Goal: Navigation & Orientation: Understand site structure

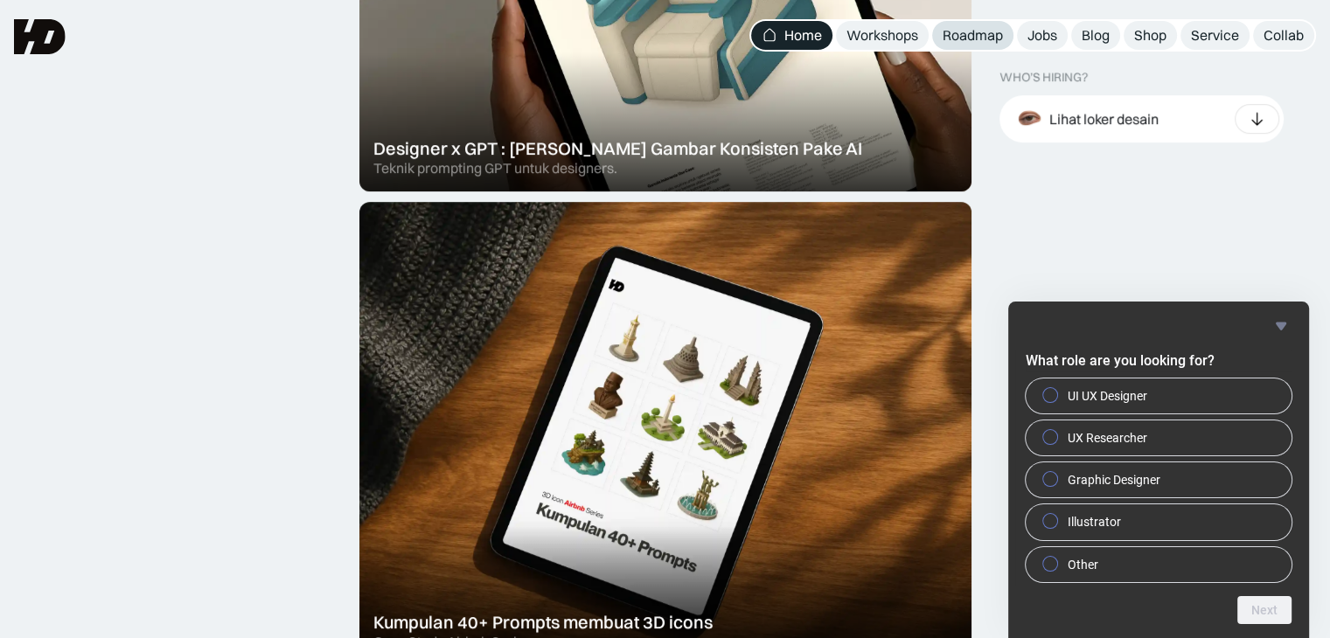
scroll to position [874, 0]
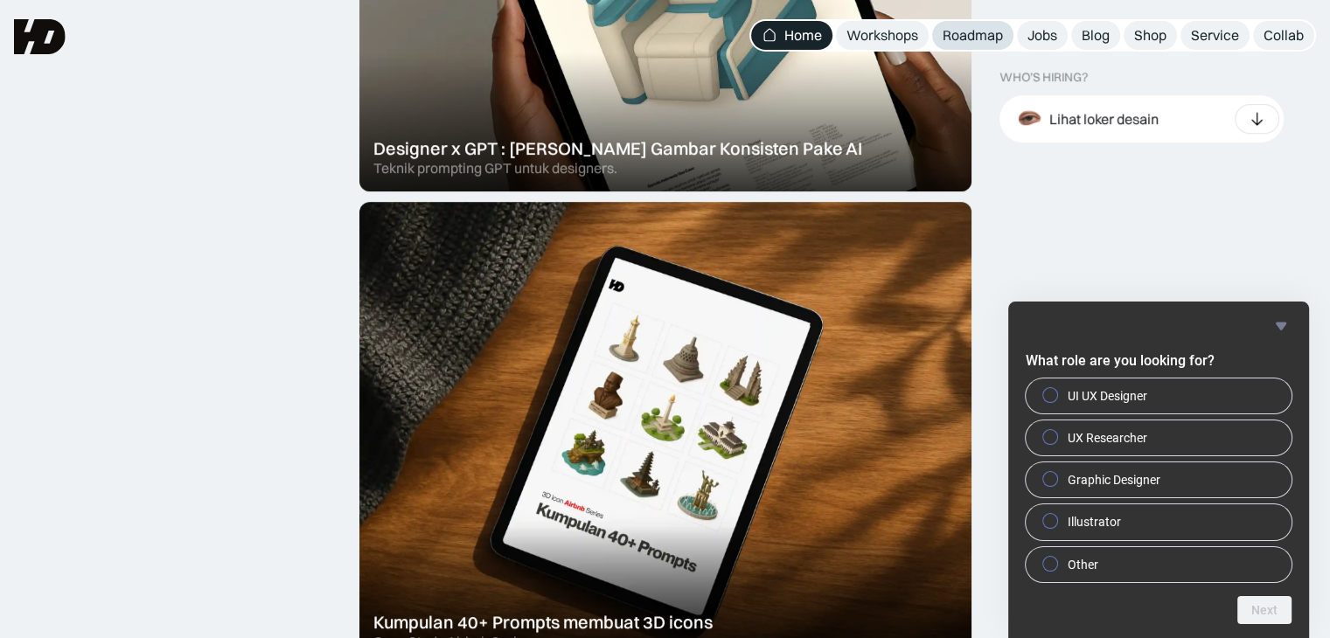
click at [962, 41] on div "Roadmap" at bounding box center [973, 35] width 60 height 18
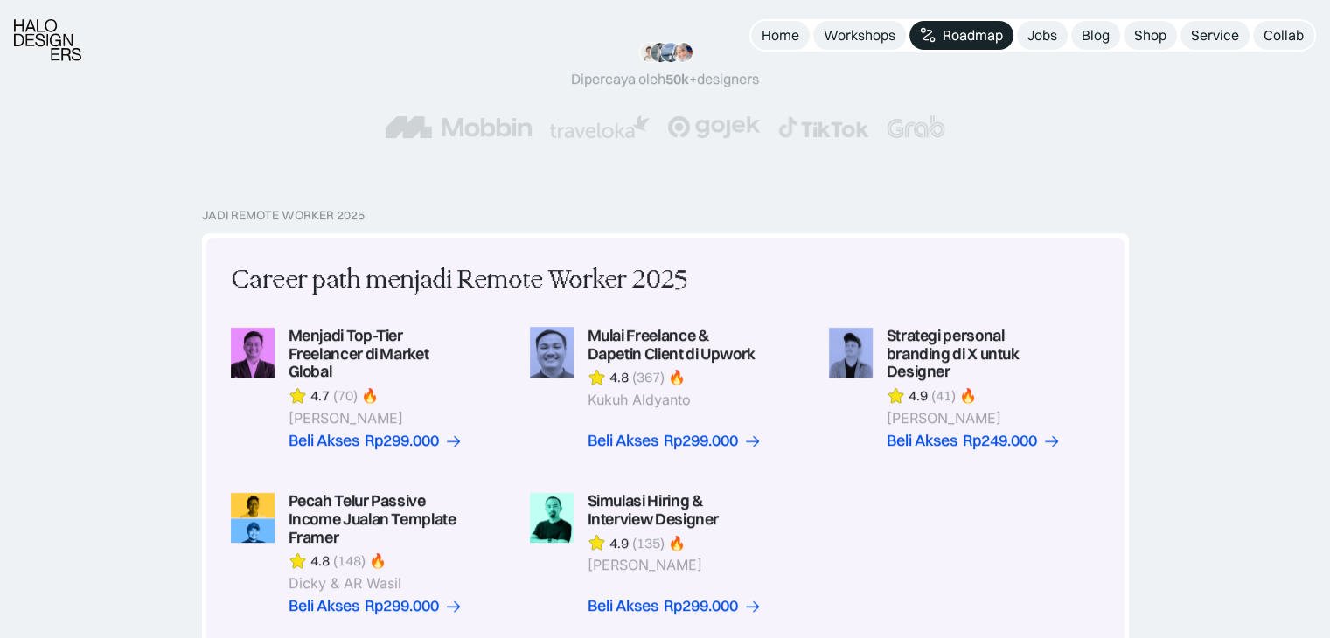
scroll to position [350, 0]
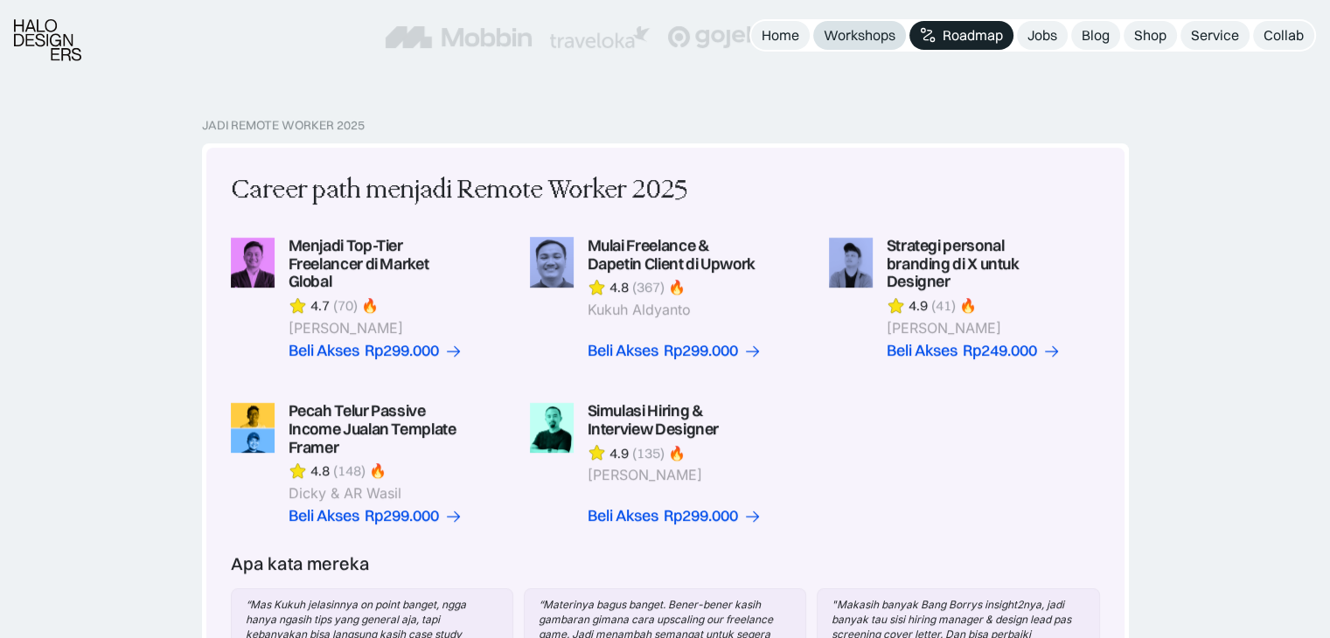
click at [886, 32] on div "Workshops" at bounding box center [860, 35] width 72 height 18
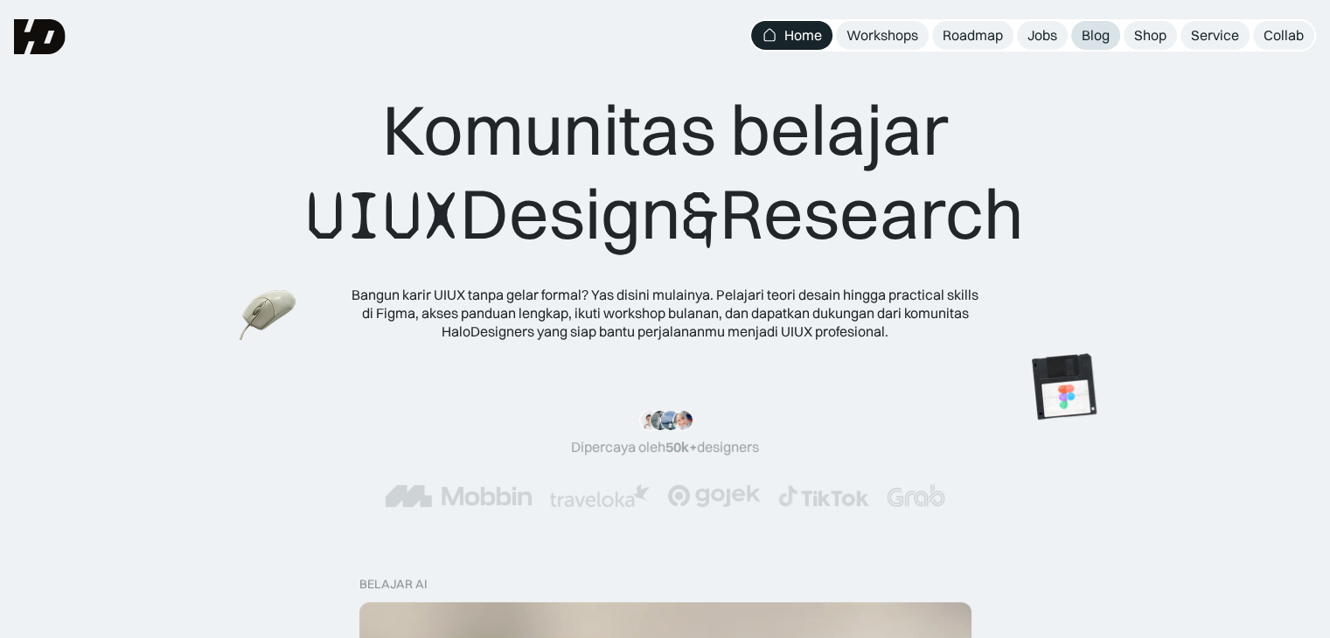
click at [1092, 43] on div "Blog" at bounding box center [1096, 35] width 28 height 18
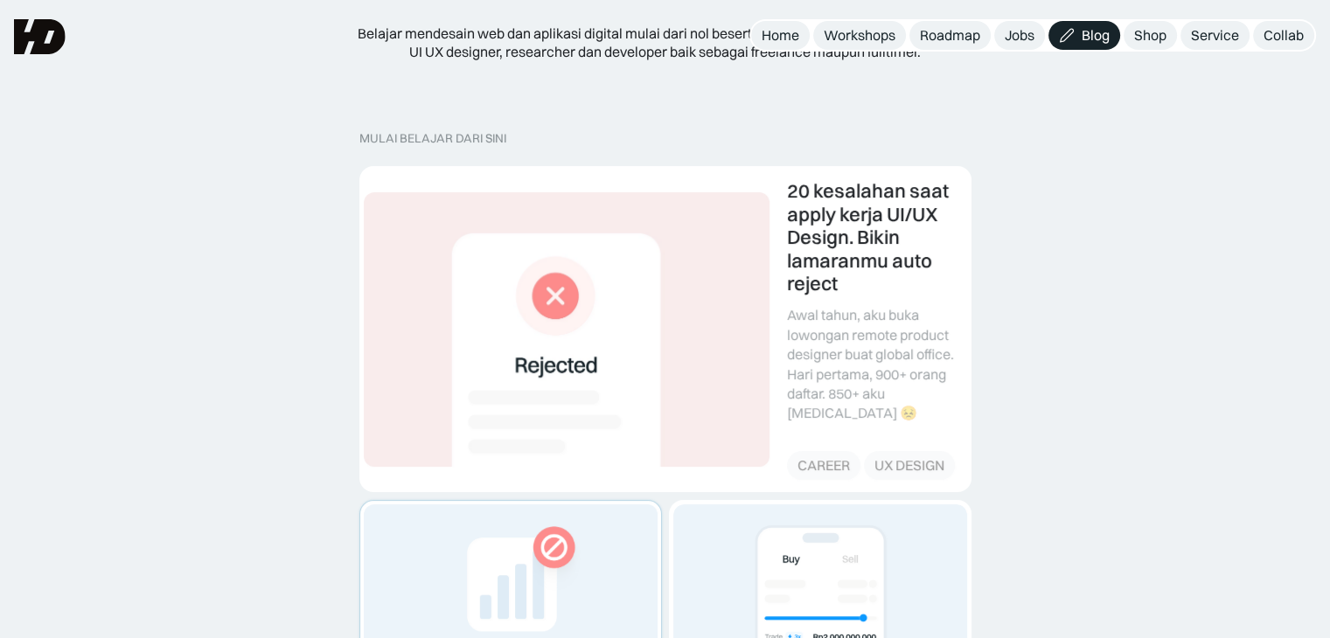
scroll to position [175, 0]
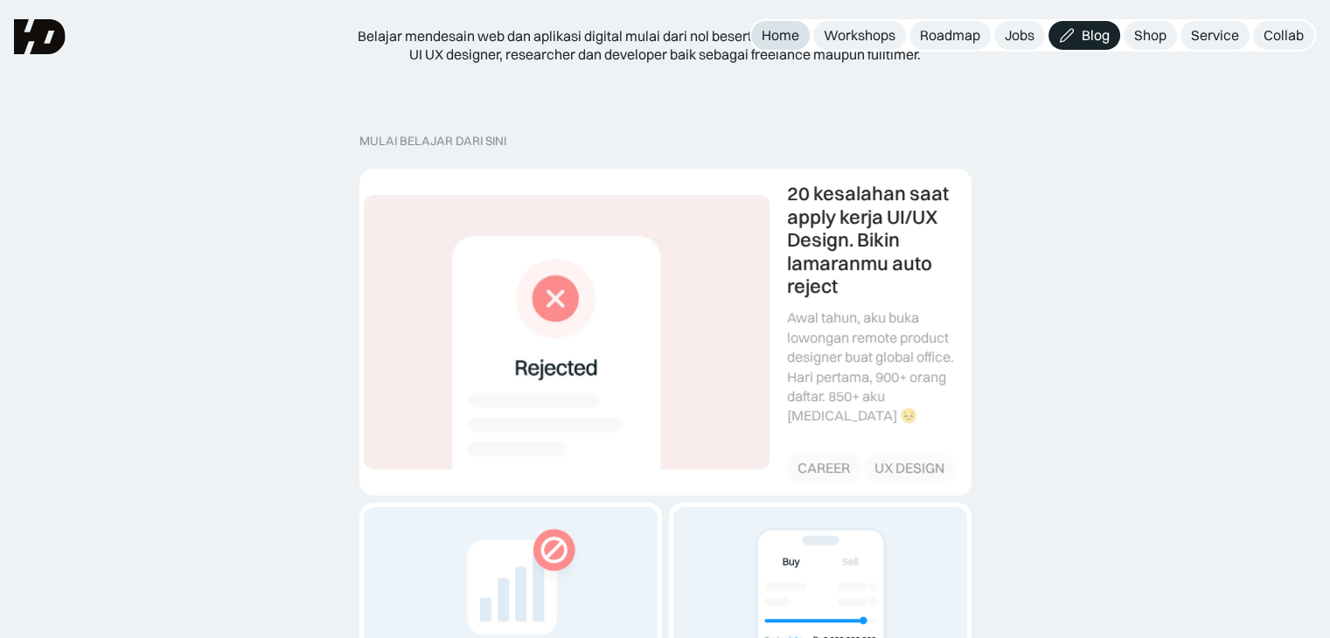
click at [797, 31] on div "Home" at bounding box center [781, 35] width 38 height 18
